Goal: Task Accomplishment & Management: Complete application form

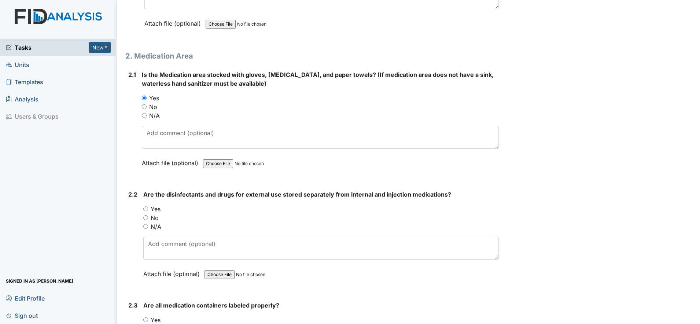
scroll to position [1879, 0]
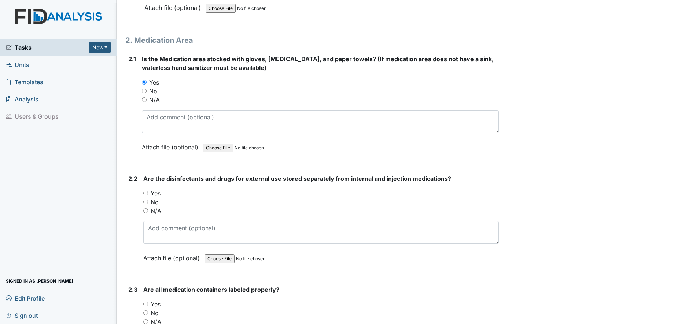
click at [146, 194] on input "Yes" at bounding box center [145, 193] width 5 height 5
radio input "true"
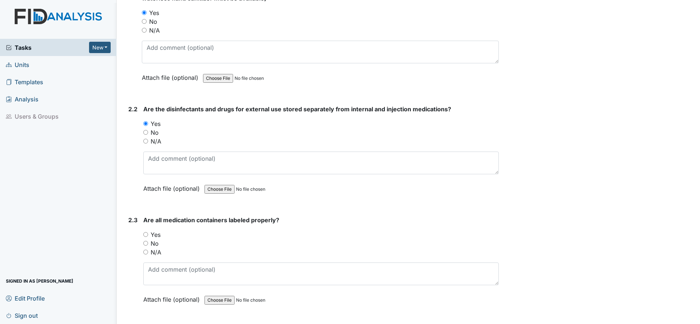
scroll to position [1971, 0]
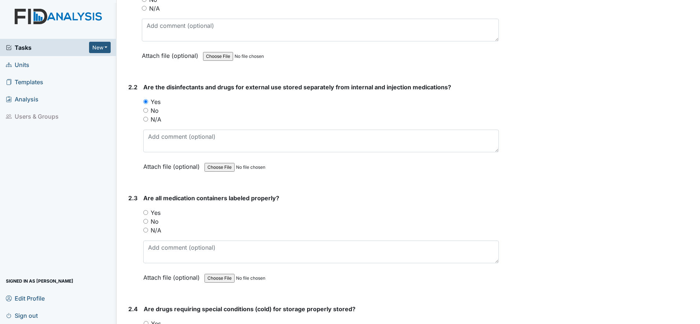
click at [145, 214] on input "Yes" at bounding box center [145, 212] width 5 height 5
radio input "true"
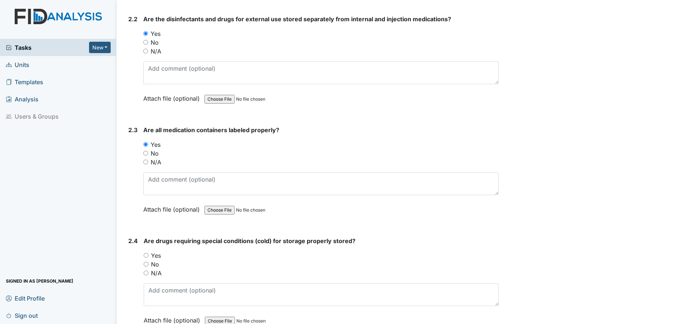
scroll to position [2062, 0]
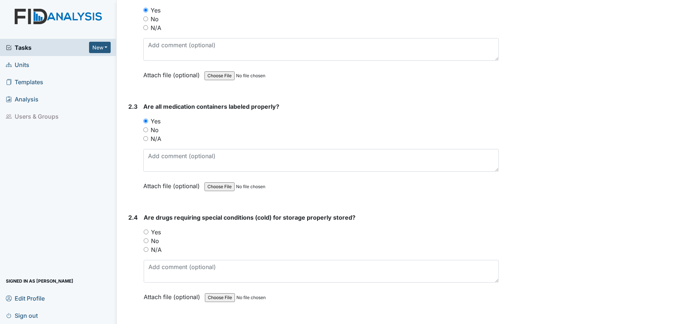
click at [146, 230] on input "Yes" at bounding box center [146, 232] width 5 height 5
radio input "true"
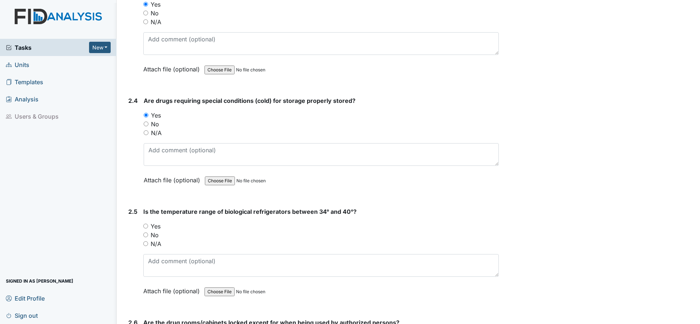
scroll to position [2200, 0]
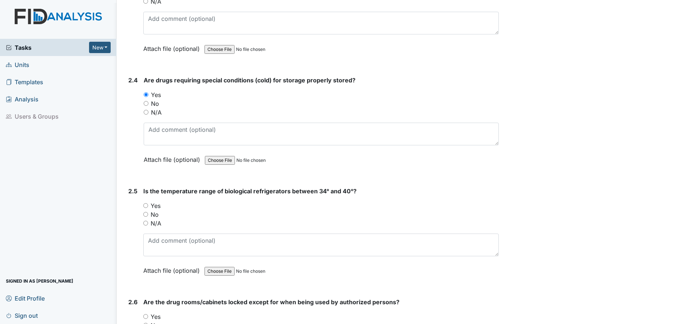
click at [146, 207] on input "Yes" at bounding box center [145, 205] width 5 height 5
radio input "true"
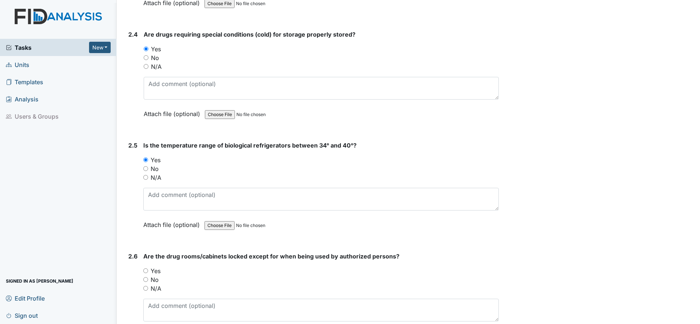
scroll to position [2292, 0]
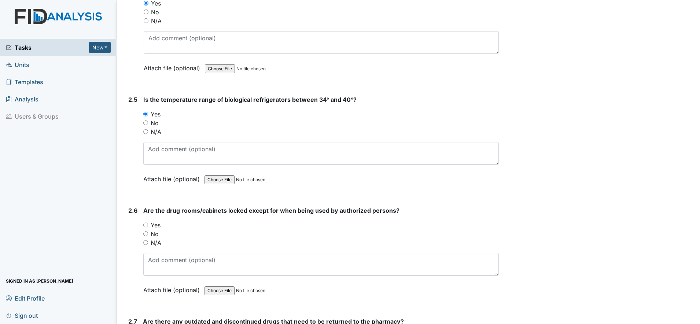
click at [147, 224] on input "Yes" at bounding box center [145, 225] width 5 height 5
radio input "true"
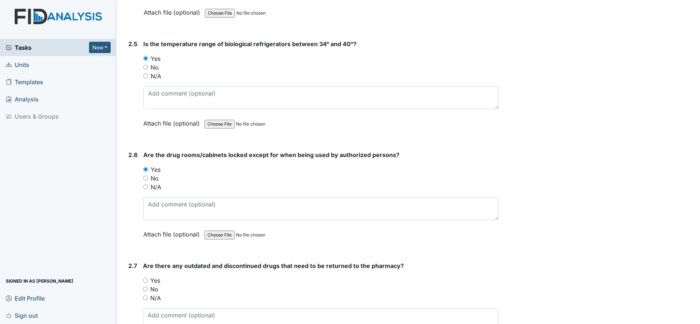
scroll to position [2383, 0]
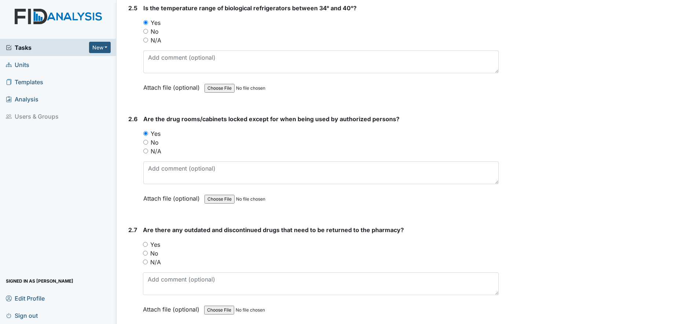
click at [146, 254] on input "No" at bounding box center [145, 253] width 5 height 5
radio input "true"
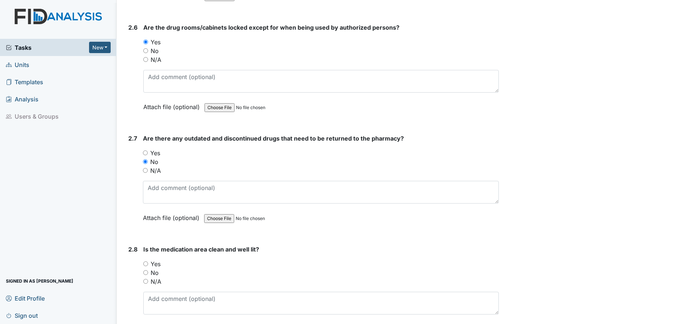
scroll to position [2521, 0]
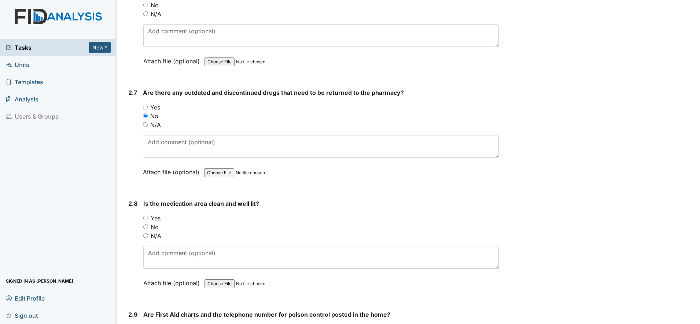
click at [147, 219] on input "Yes" at bounding box center [145, 218] width 5 height 5
radio input "true"
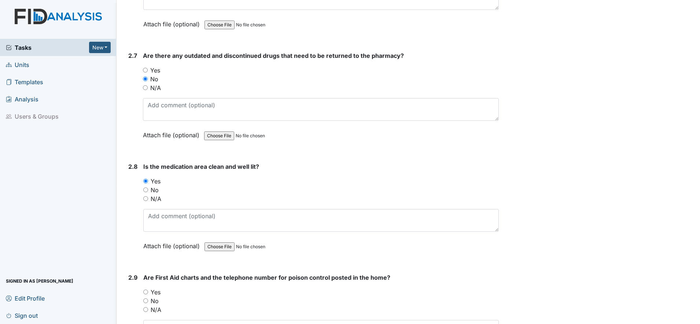
scroll to position [2612, 0]
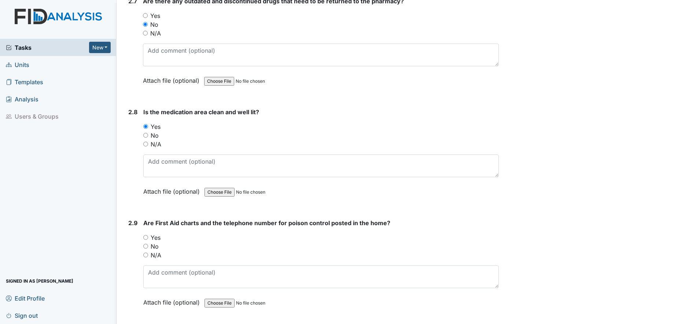
click at [146, 239] on input "Yes" at bounding box center [145, 237] width 5 height 5
radio input "true"
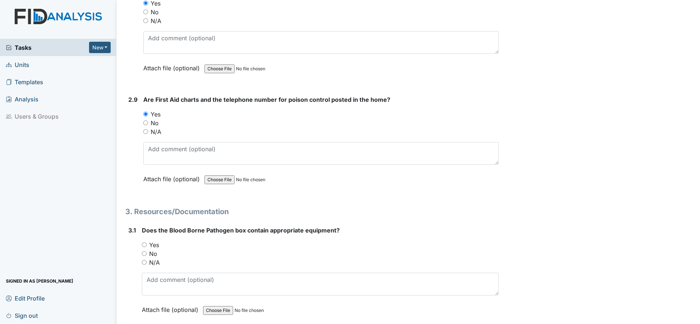
scroll to position [2750, 0]
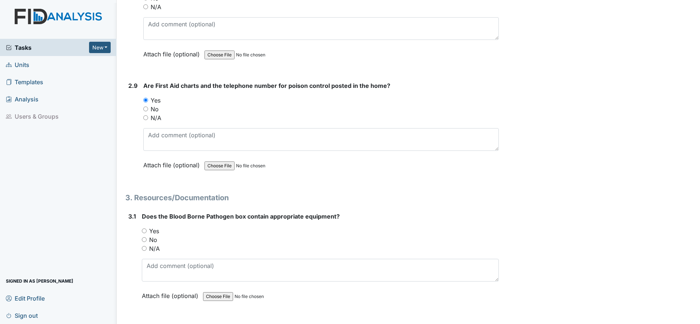
click at [145, 232] on input "Yes" at bounding box center [144, 231] width 5 height 5
radio input "true"
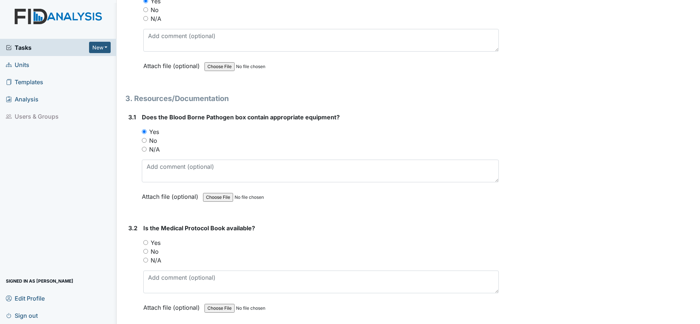
scroll to position [2887, 0]
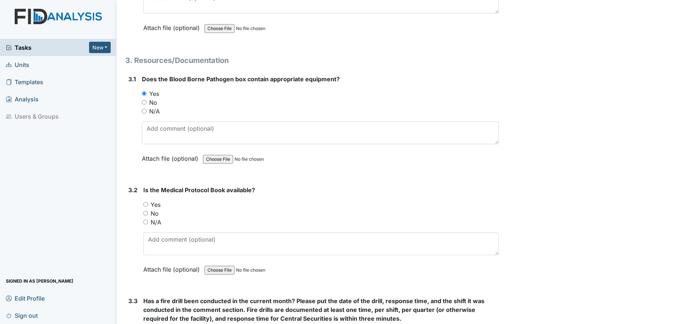
click at [146, 204] on input "Yes" at bounding box center [145, 204] width 5 height 5
radio input "true"
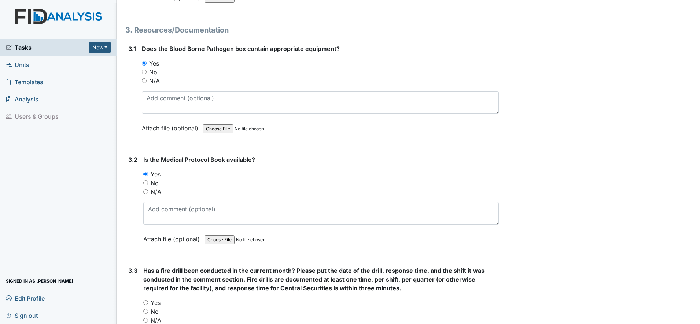
scroll to position [2979, 0]
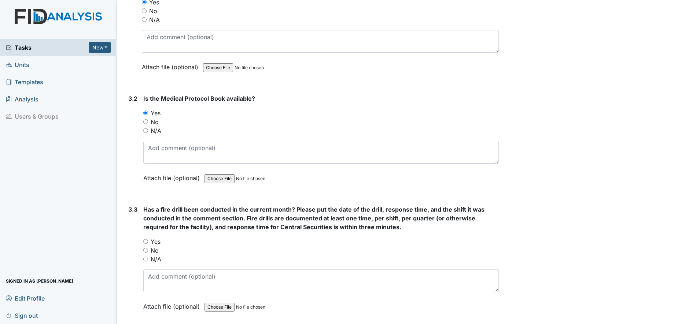
click at [147, 240] on input "Yes" at bounding box center [145, 241] width 5 height 5
radio input "true"
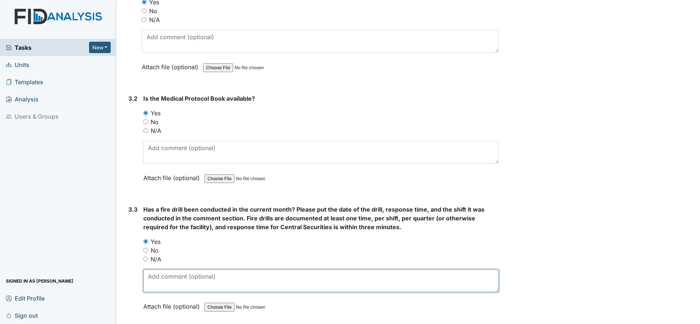
click at [157, 282] on textarea at bounding box center [321, 281] width 356 height 23
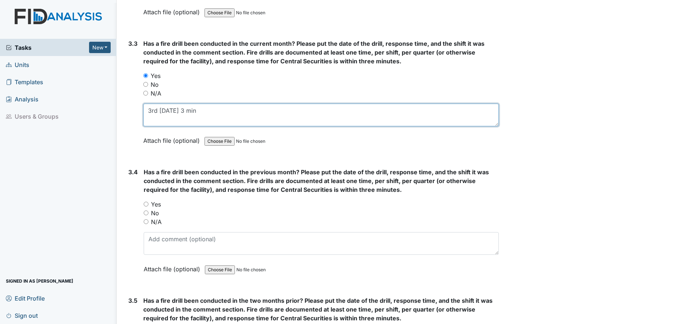
scroll to position [3162, 0]
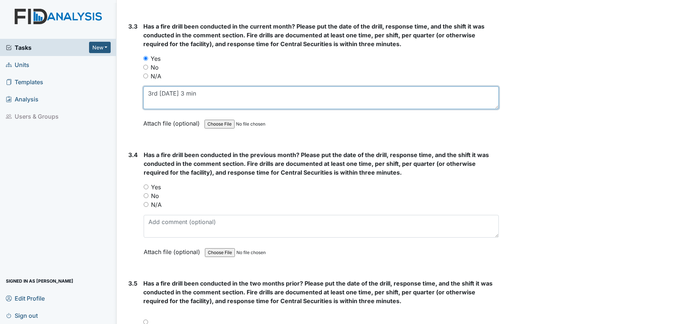
type textarea "3rd 8/6/25 3 min"
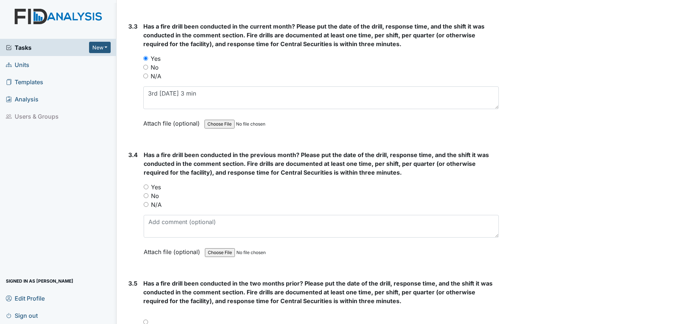
click at [147, 186] on input "Yes" at bounding box center [146, 187] width 5 height 5
radio input "true"
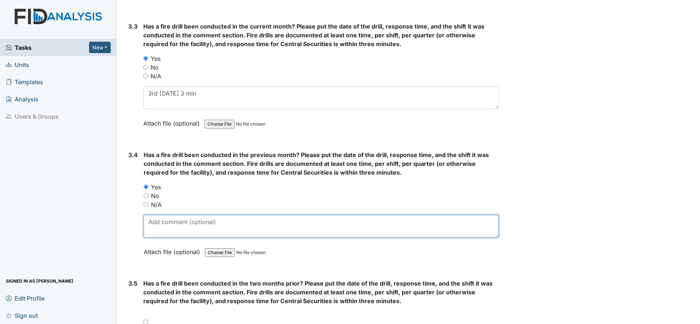
click at [161, 228] on textarea at bounding box center [321, 226] width 355 height 23
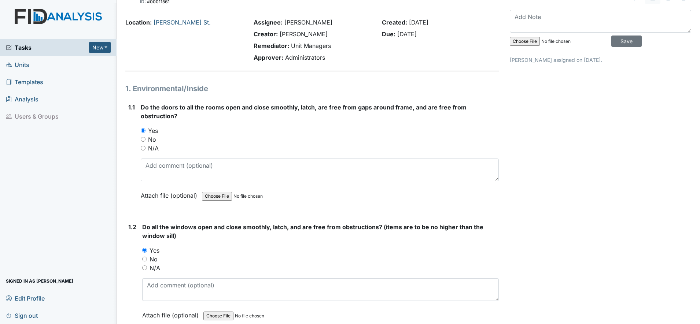
scroll to position [0, 0]
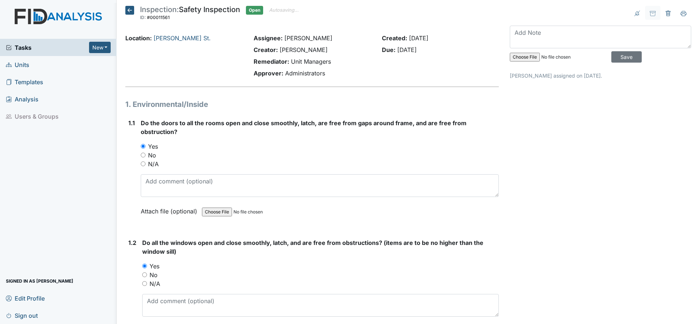
click at [129, 7] on icon at bounding box center [129, 10] width 9 height 9
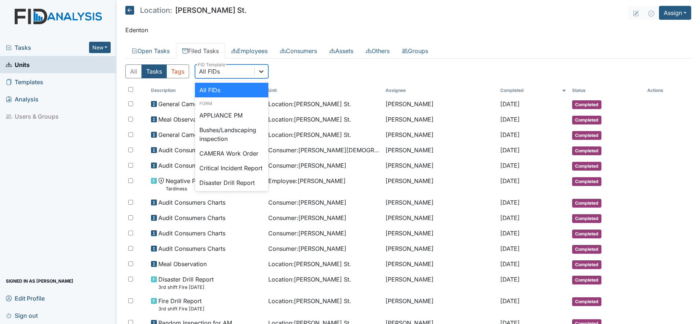
click at [261, 71] on icon at bounding box center [261, 71] width 7 height 7
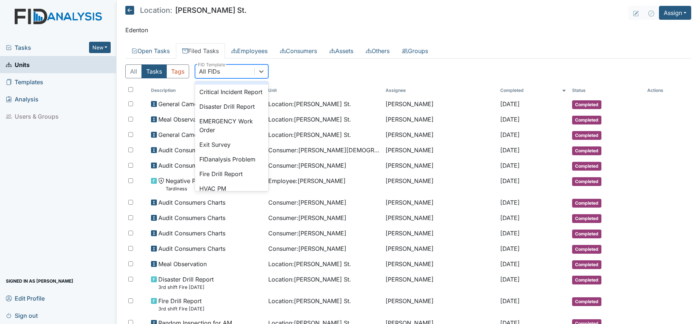
scroll to position [92, 0]
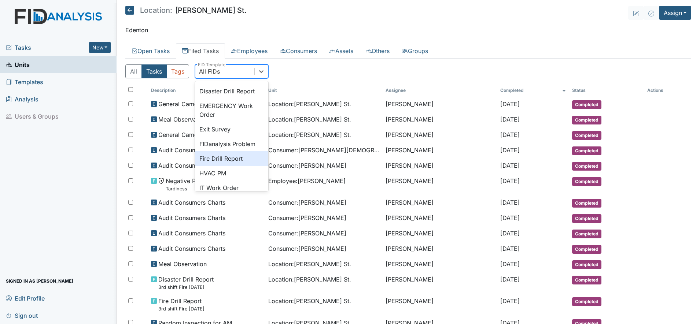
click at [228, 166] on div "Fire Drill Report" at bounding box center [231, 158] width 73 height 15
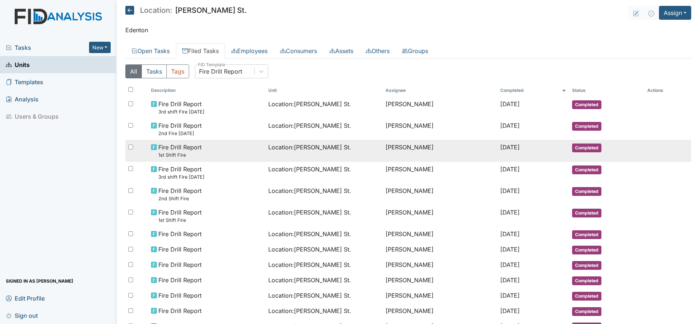
click at [187, 148] on span "Fire Drill Report 1st Shift Fire" at bounding box center [179, 151] width 43 height 16
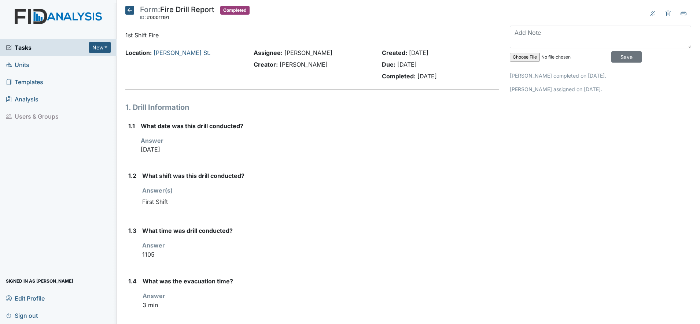
click at [132, 8] on icon at bounding box center [129, 10] width 9 height 9
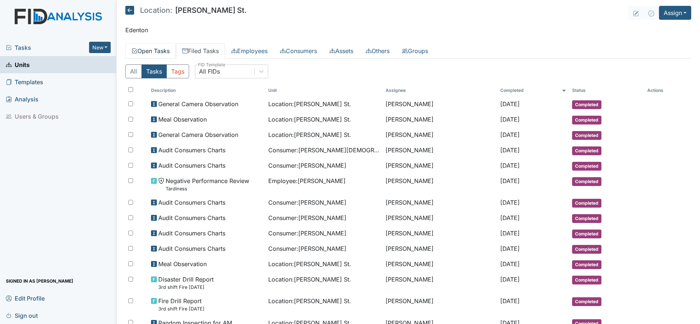
click at [160, 48] on link "Open Tasks" at bounding box center [150, 50] width 51 height 15
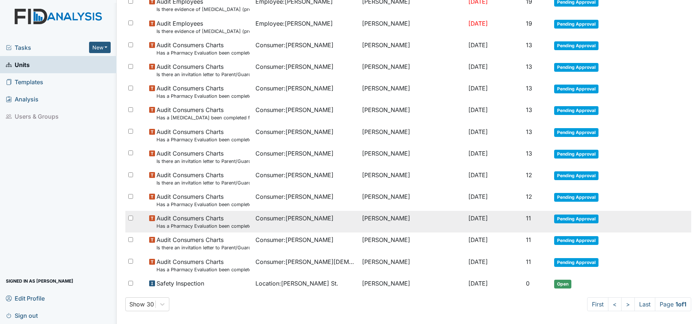
scroll to position [151, 0]
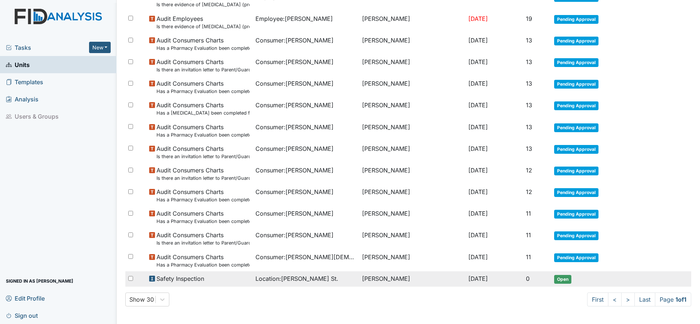
click at [193, 278] on span "Safety Inspection" at bounding box center [181, 279] width 48 height 9
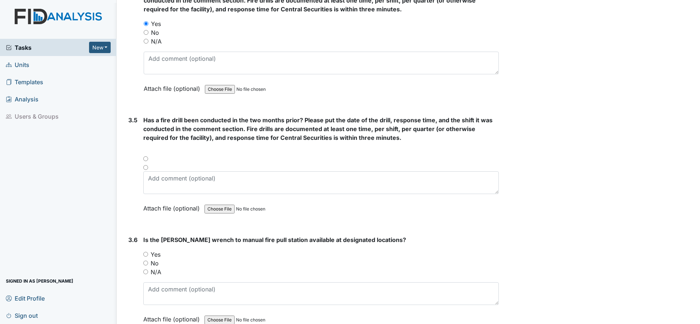
scroll to position [3300, 0]
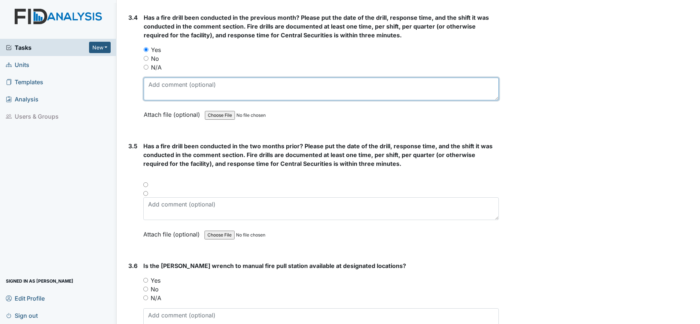
click at [155, 87] on textarea at bounding box center [321, 89] width 355 height 23
type textarea "2nd 7/7/25 2 min"
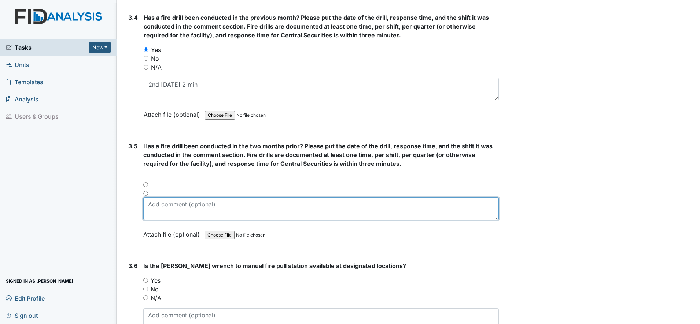
click at [155, 212] on textarea at bounding box center [321, 209] width 356 height 23
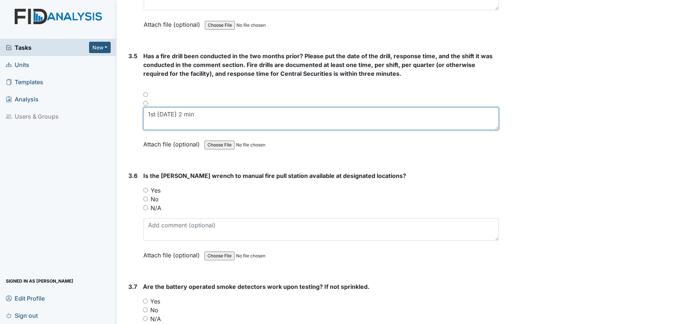
scroll to position [3392, 0]
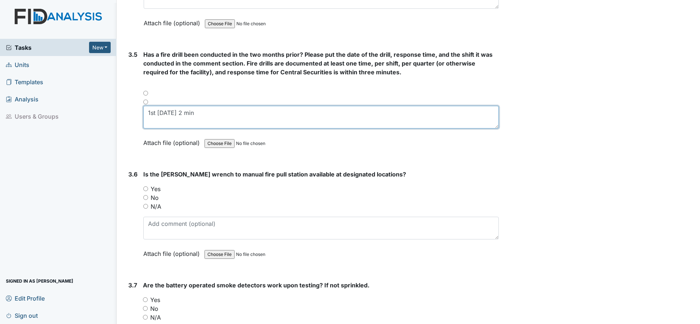
type textarea "1st 6/16/25 2 min"
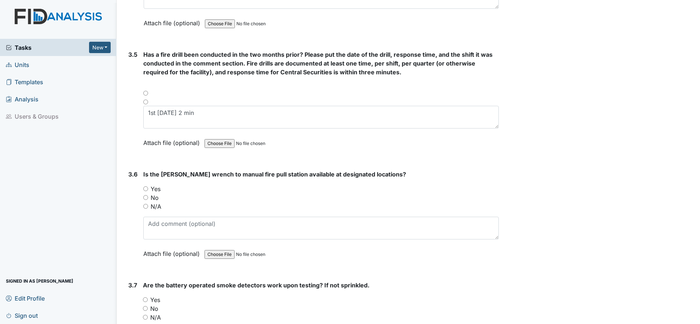
click at [146, 199] on input "No" at bounding box center [145, 197] width 5 height 5
radio input "true"
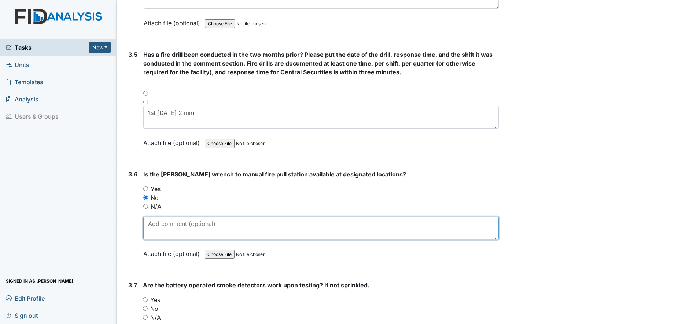
click at [160, 231] on textarea at bounding box center [321, 228] width 356 height 23
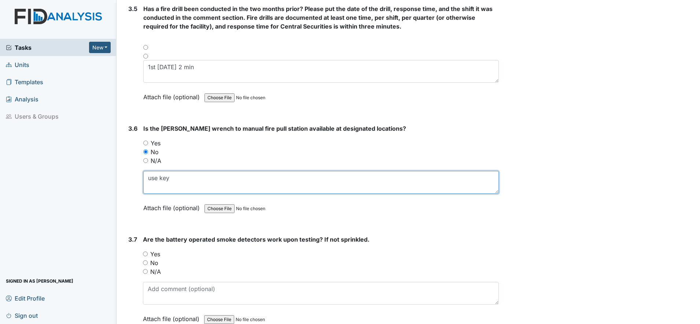
type textarea "use key"
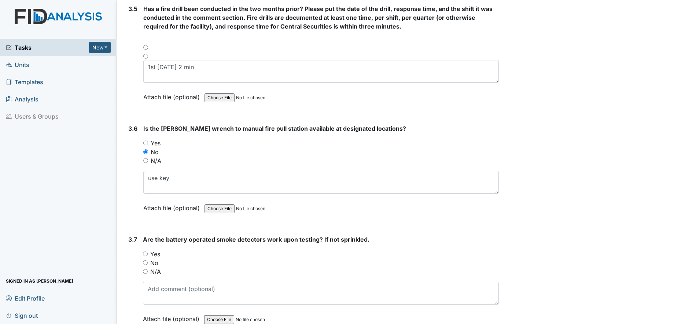
click at [147, 253] on input "Yes" at bounding box center [145, 254] width 5 height 5
radio input "true"
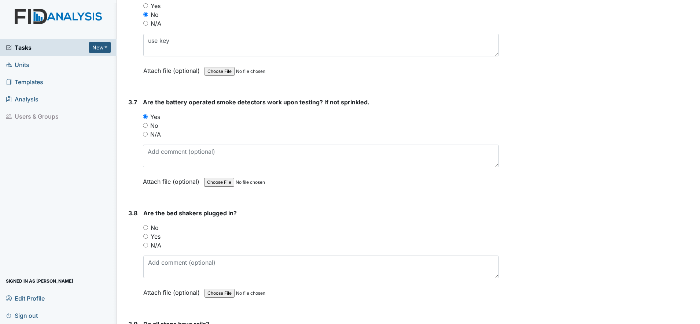
click at [146, 246] on input "N/A" at bounding box center [145, 245] width 5 height 5
radio input "true"
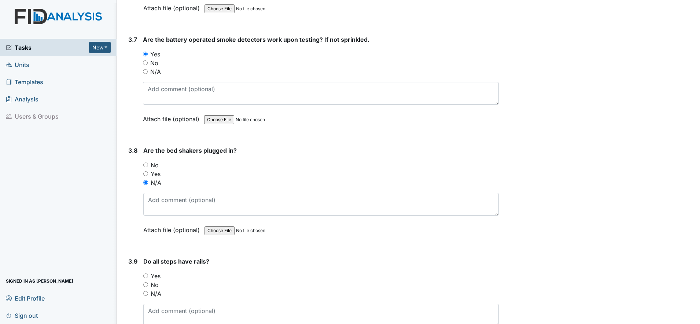
scroll to position [3712, 0]
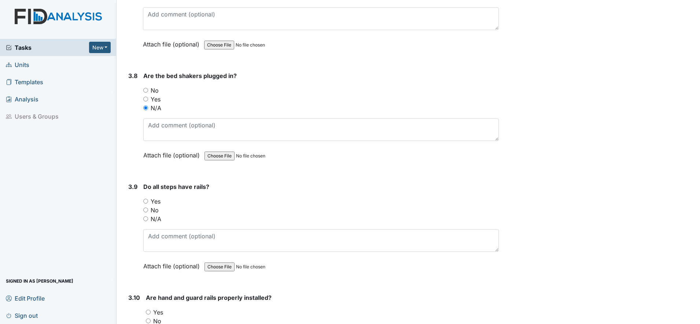
click at [146, 218] on input "N/A" at bounding box center [145, 219] width 5 height 5
radio input "true"
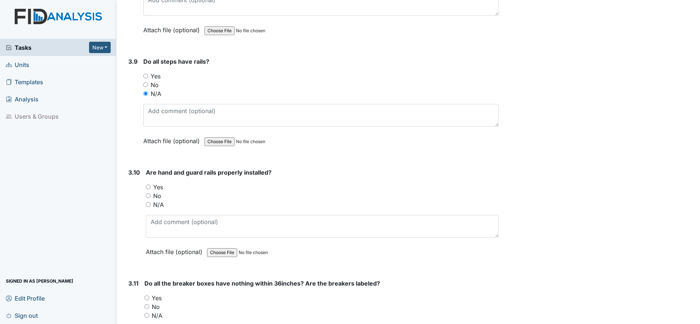
scroll to position [3850, 0]
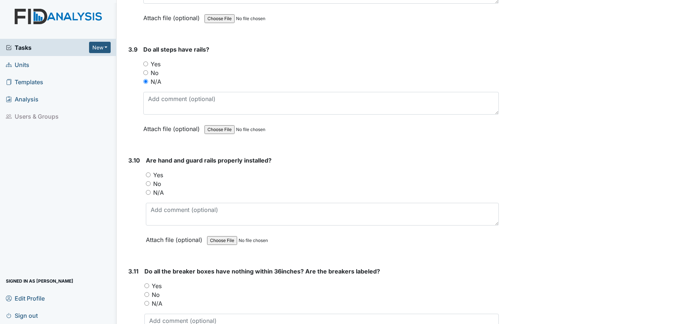
click at [148, 176] on input "Yes" at bounding box center [148, 175] width 5 height 5
radio input "true"
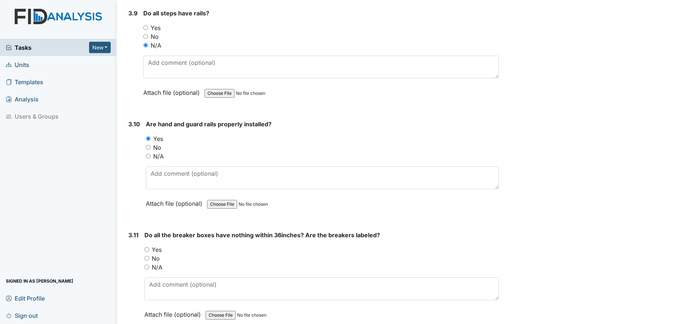
scroll to position [3941, 0]
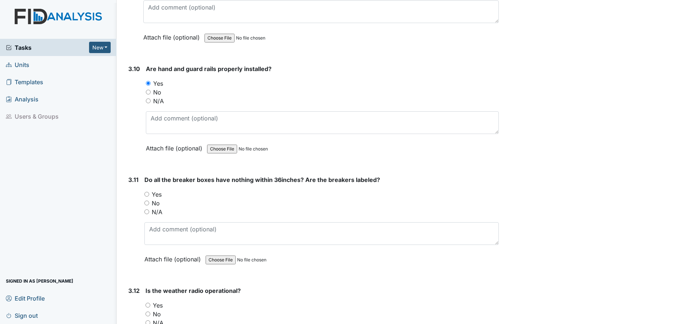
click at [148, 203] on input "No" at bounding box center [146, 203] width 5 height 5
radio input "true"
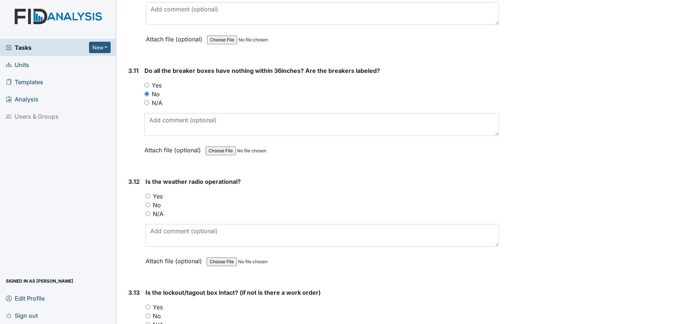
scroll to position [4079, 0]
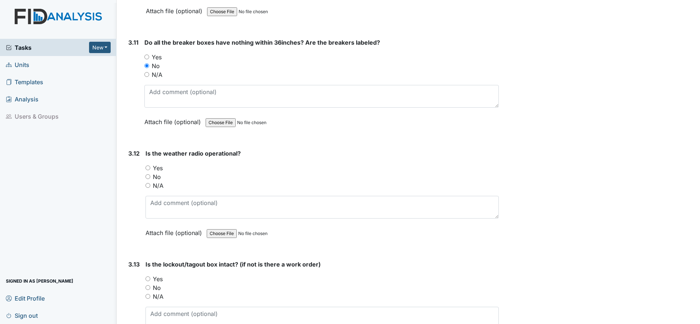
click at [147, 168] on input "Yes" at bounding box center [148, 168] width 5 height 5
radio input "true"
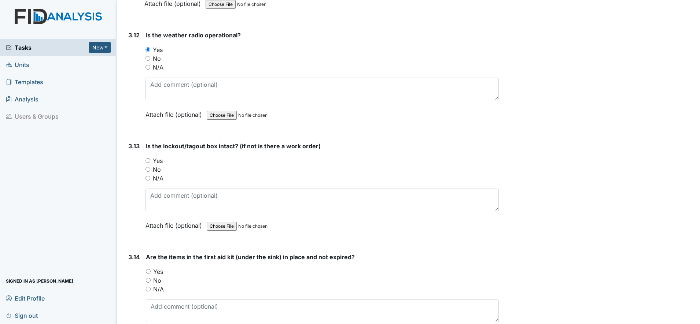
scroll to position [4216, 0]
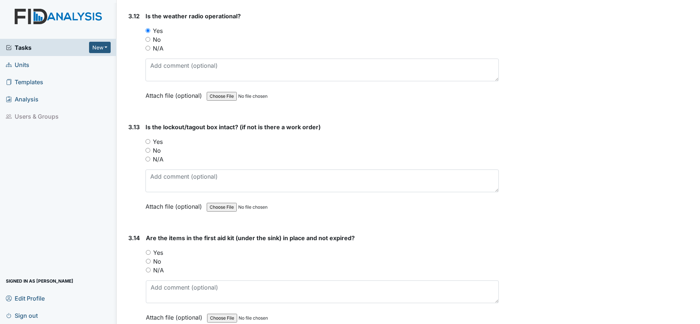
click at [146, 142] on input "Yes" at bounding box center [148, 141] width 5 height 5
radio input "true"
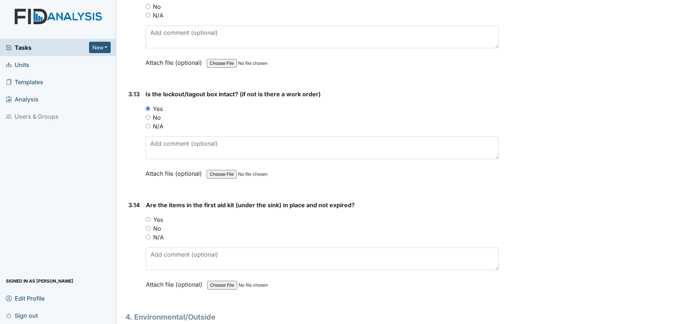
scroll to position [4262, 0]
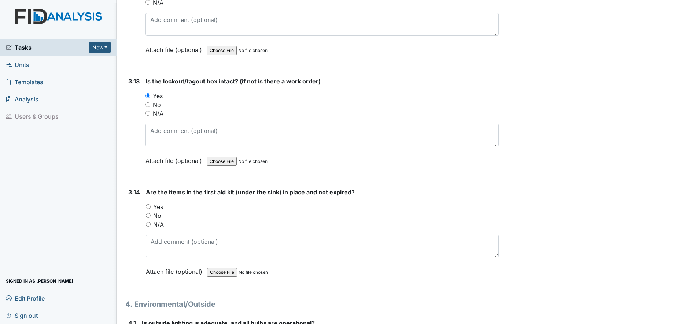
click at [147, 206] on input "Yes" at bounding box center [148, 207] width 5 height 5
radio input "true"
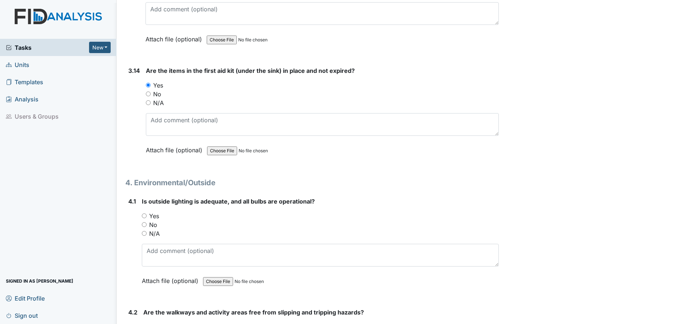
scroll to position [4400, 0]
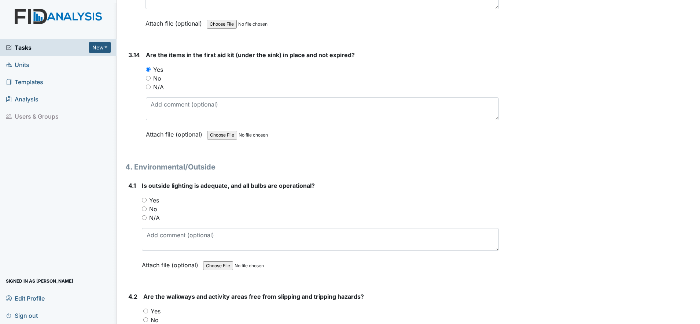
click at [144, 200] on input "Yes" at bounding box center [144, 200] width 5 height 5
radio input "true"
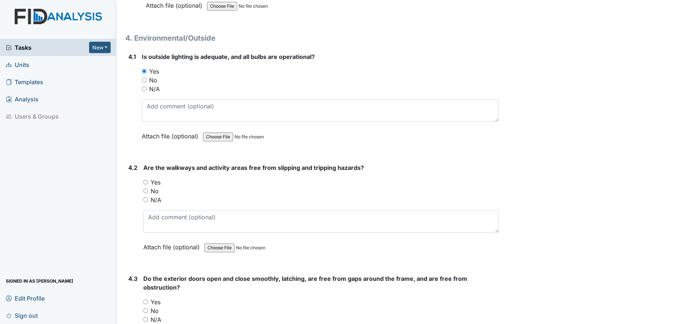
scroll to position [4537, 0]
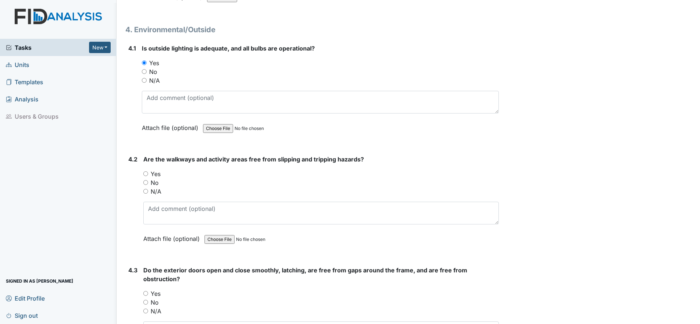
click at [147, 174] on input "Yes" at bounding box center [145, 174] width 5 height 5
radio input "true"
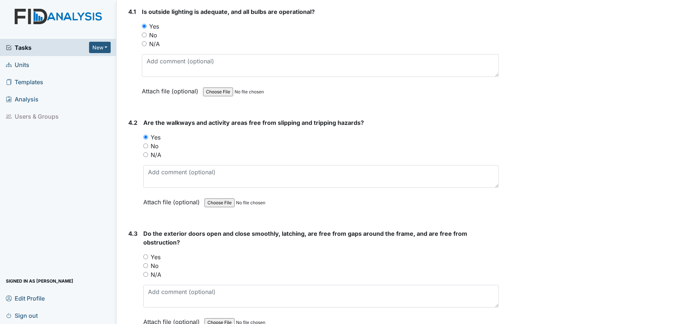
scroll to position [4629, 0]
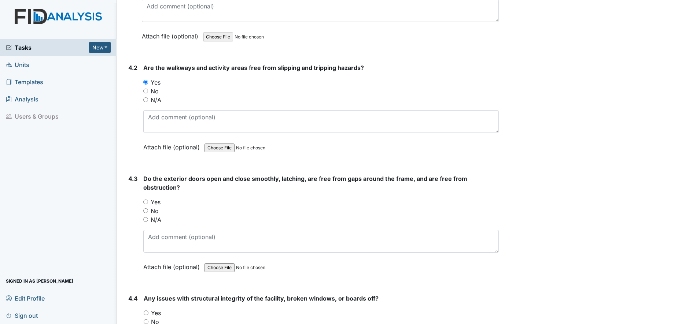
click at [145, 201] on input "Yes" at bounding box center [145, 202] width 5 height 5
radio input "true"
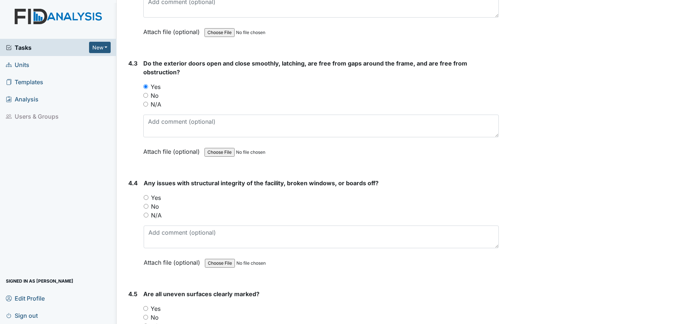
scroll to position [4766, 0]
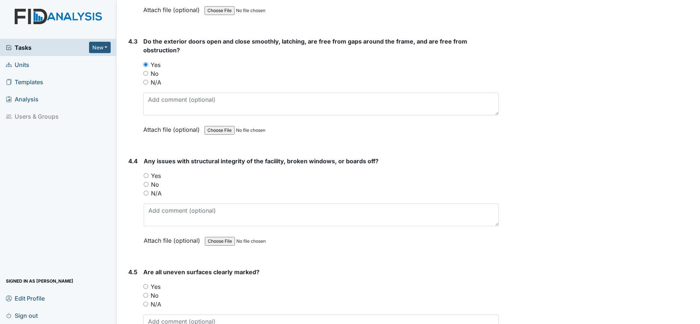
click at [146, 176] on input "Yes" at bounding box center [146, 175] width 5 height 5
radio input "true"
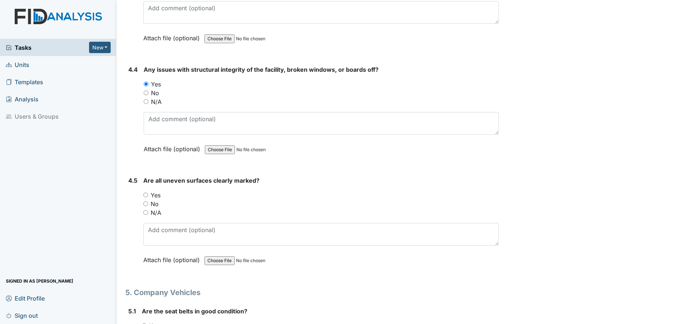
click at [145, 195] on input "Yes" at bounding box center [145, 195] width 5 height 5
radio input "true"
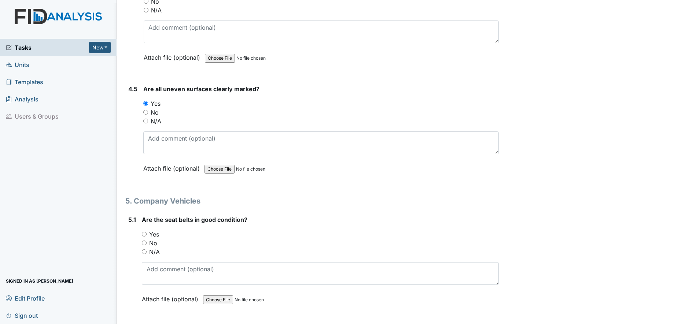
scroll to position [4996, 0]
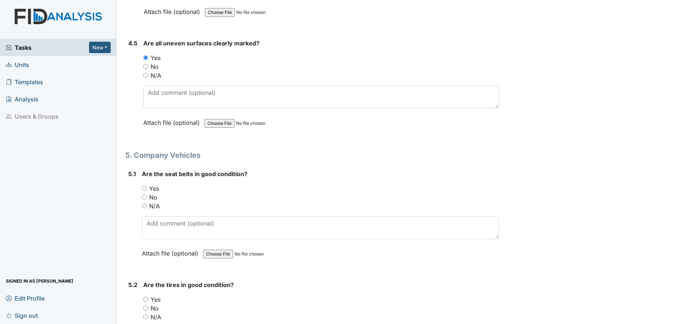
click at [146, 189] on input "Yes" at bounding box center [144, 188] width 5 height 5
radio input "true"
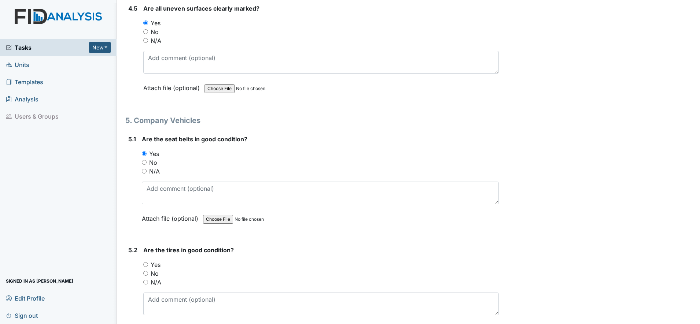
scroll to position [5087, 0]
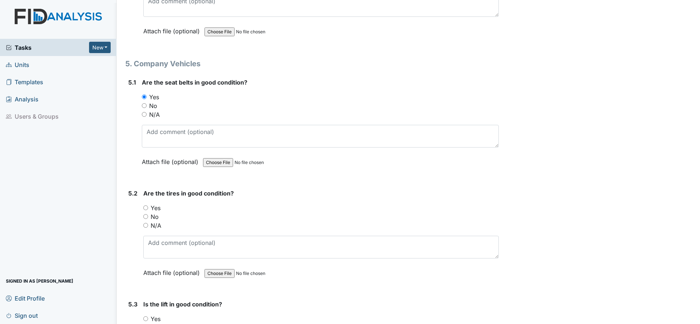
click at [144, 207] on input "Yes" at bounding box center [145, 208] width 5 height 5
radio input "true"
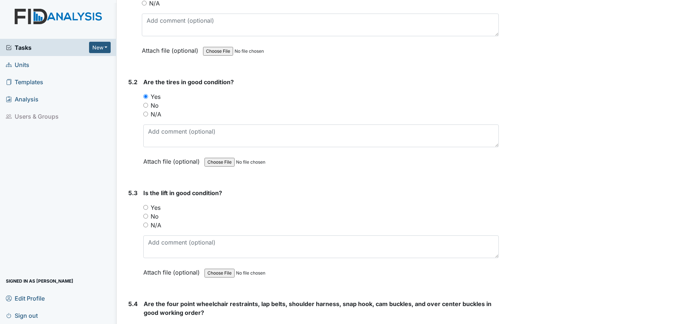
scroll to position [5225, 0]
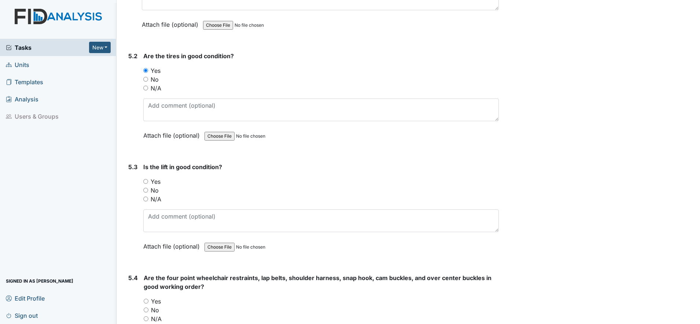
click at [146, 181] on input "Yes" at bounding box center [145, 181] width 5 height 5
radio input "true"
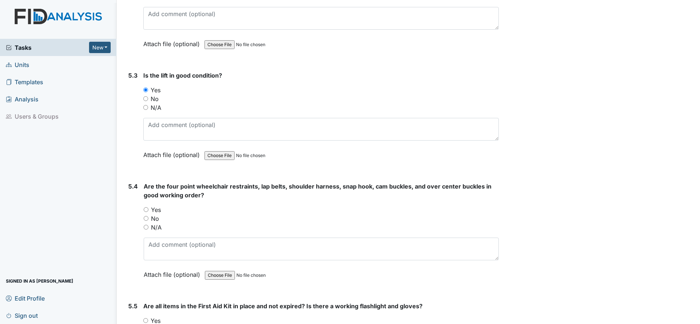
scroll to position [5362, 0]
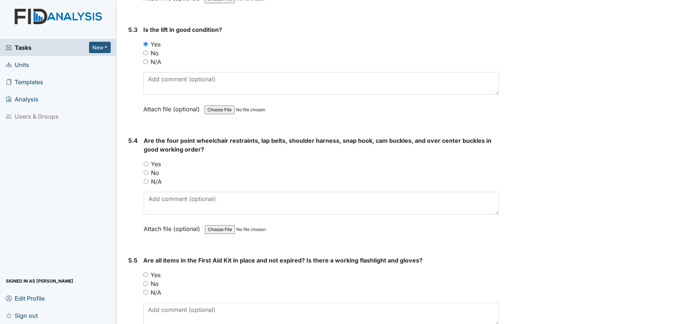
click at [147, 163] on input "Yes" at bounding box center [146, 164] width 5 height 5
radio input "true"
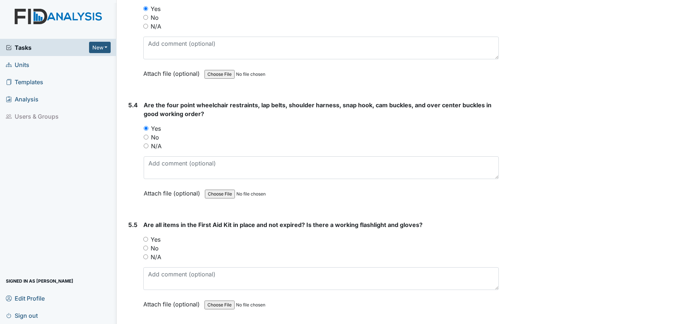
scroll to position [5454, 0]
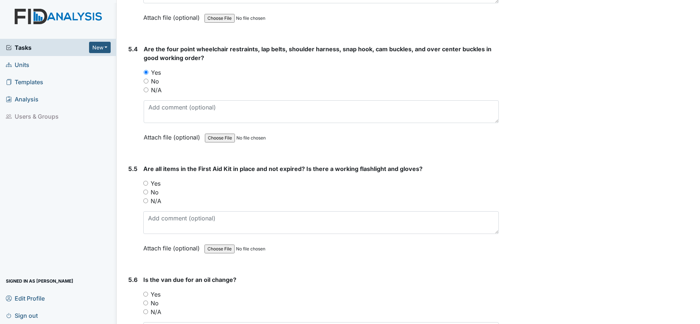
click at [146, 184] on input "Yes" at bounding box center [145, 183] width 5 height 5
radio input "true"
click at [147, 304] on input "No" at bounding box center [145, 303] width 5 height 5
radio input "true"
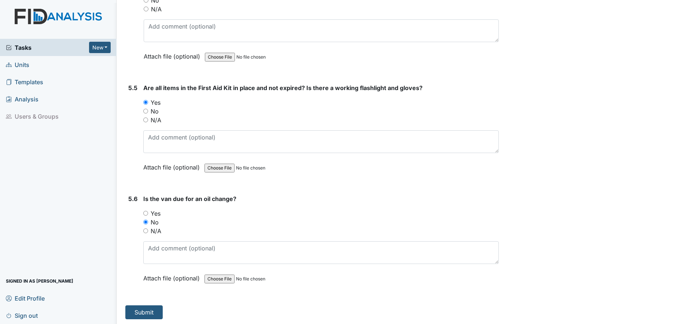
scroll to position [5536, 0]
click at [139, 312] on button "Submit" at bounding box center [143, 312] width 37 height 14
